Goal: Information Seeking & Learning: Learn about a topic

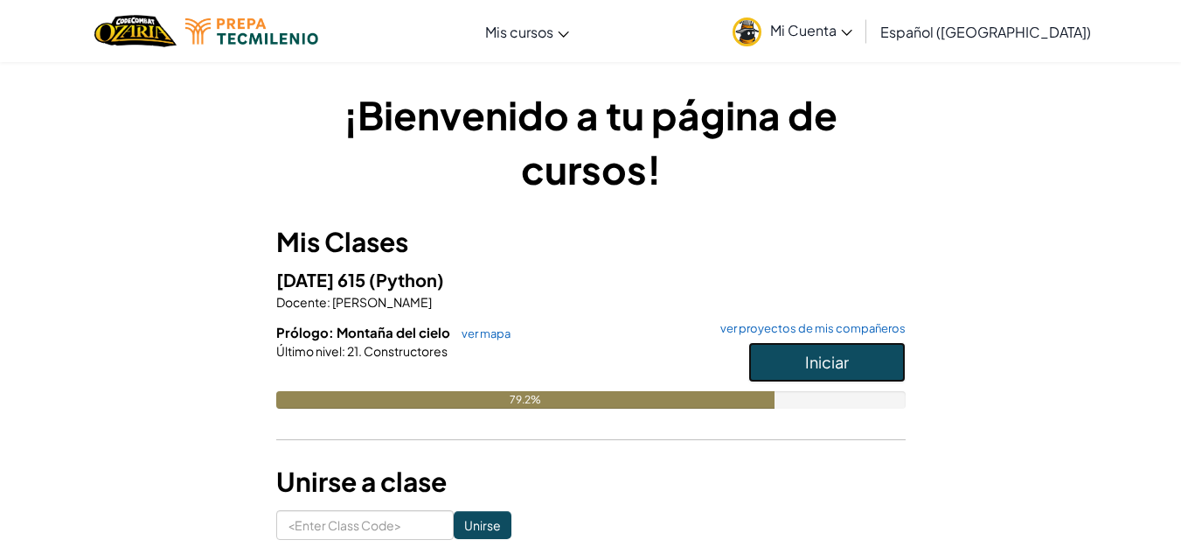
click at [829, 359] on span "Iniciar" at bounding box center [827, 362] width 44 height 20
